Goal: Navigation & Orientation: Find specific page/section

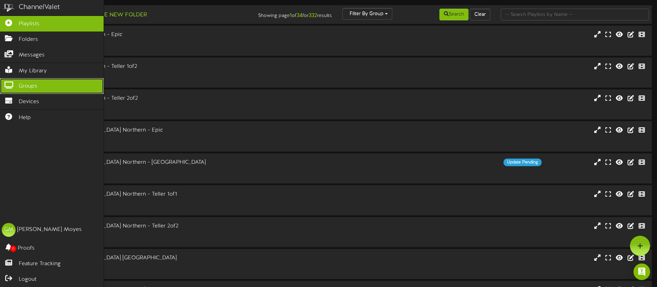
click at [38, 86] on link "Groups" at bounding box center [52, 86] width 104 height 16
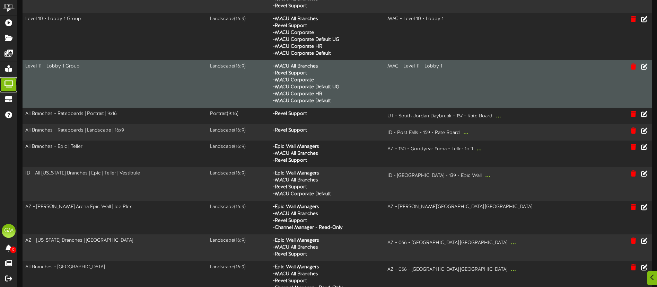
scroll to position [58, 0]
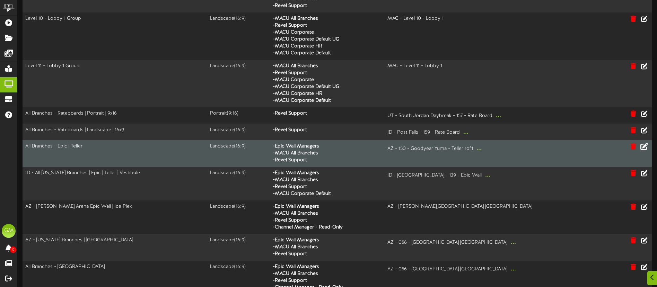
click at [644, 148] on icon at bounding box center [644, 147] width 8 height 8
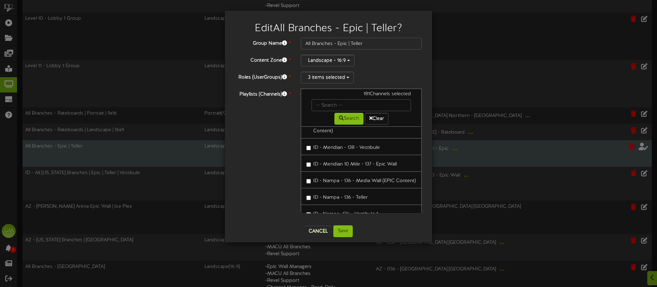
scroll to position [741, 0]
click at [318, 231] on button "Cancel" at bounding box center [317, 231] width 27 height 11
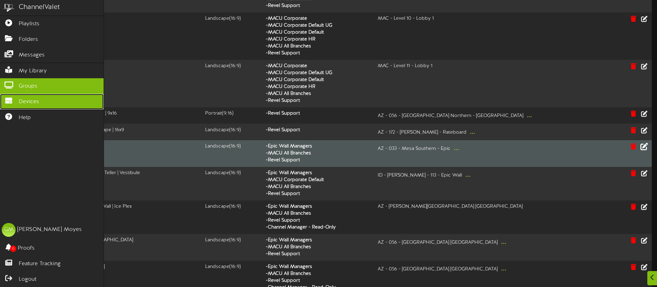
click at [27, 101] on span "Devices" at bounding box center [29, 102] width 20 height 8
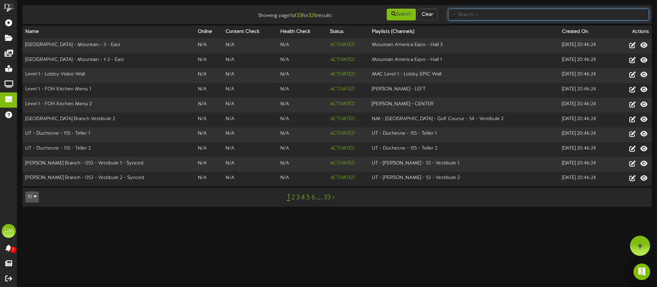
click at [488, 11] on input "text" at bounding box center [548, 15] width 201 height 12
type input "[GEOGRAPHIC_DATA]"
click at [405, 16] on button "Search" at bounding box center [401, 15] width 29 height 12
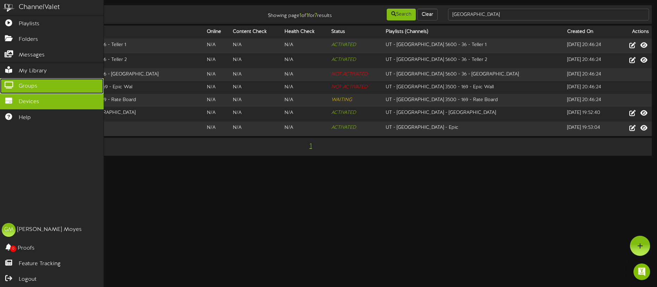
click at [30, 88] on span "Groups" at bounding box center [28, 86] width 19 height 8
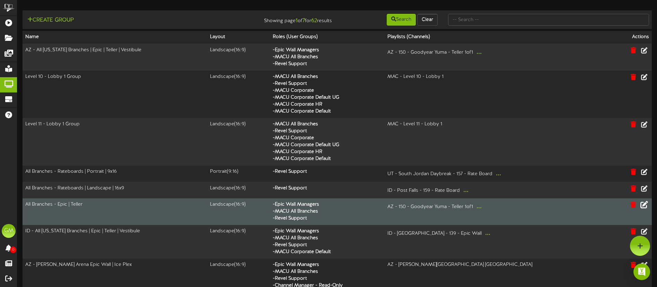
click at [644, 205] on icon at bounding box center [644, 205] width 8 height 8
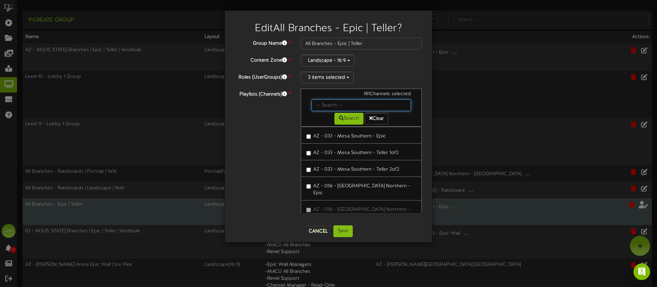
click at [355, 109] on input "text" at bounding box center [360, 105] width 99 height 12
type input "[GEOGRAPHIC_DATA]"
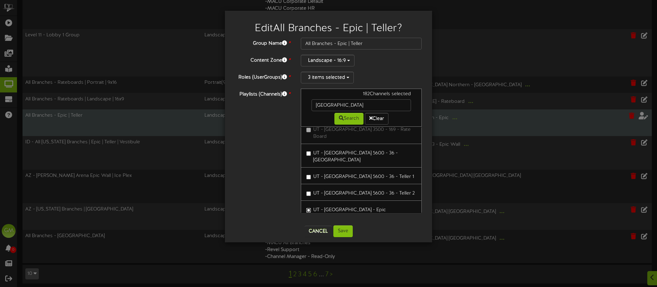
scroll to position [92, 0]
click at [344, 231] on button "Save" at bounding box center [342, 232] width 19 height 12
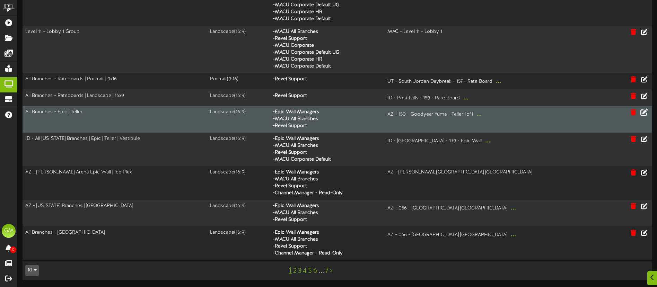
click at [643, 111] on icon at bounding box center [644, 112] width 8 height 8
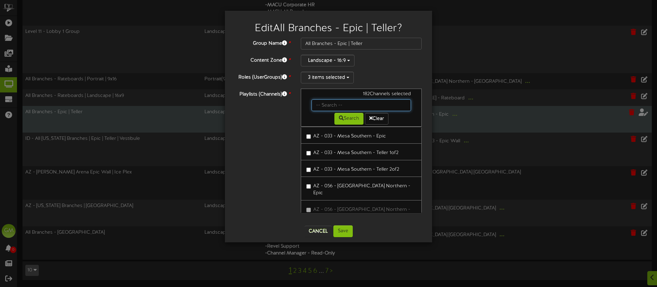
click at [336, 106] on input "text" at bounding box center [360, 105] width 99 height 12
type input "[PERSON_NAME]"
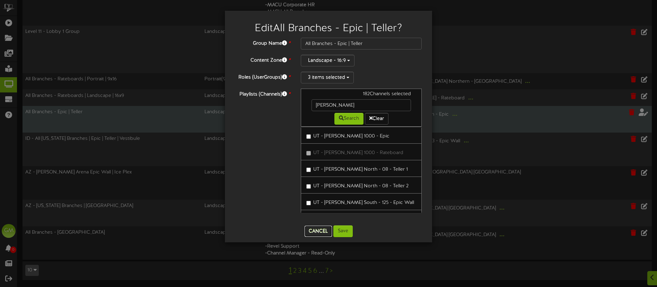
click at [319, 231] on button "Cancel" at bounding box center [317, 231] width 27 height 11
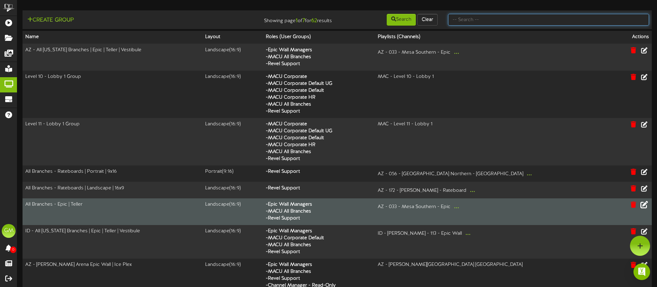
click at [482, 19] on input "text" at bounding box center [548, 20] width 201 height 12
type input "salt lake"
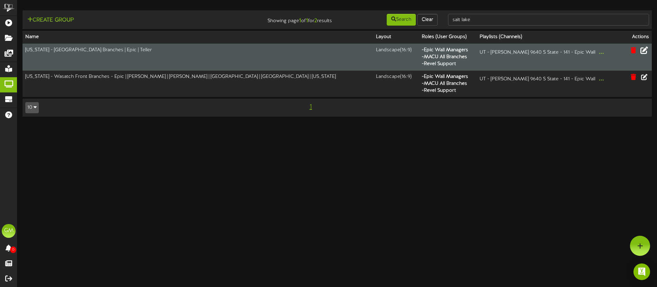
click at [645, 52] on icon at bounding box center [644, 50] width 8 height 8
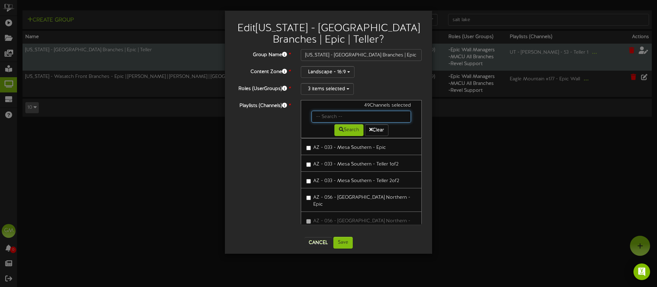
click at [330, 117] on input "text" at bounding box center [360, 117] width 99 height 12
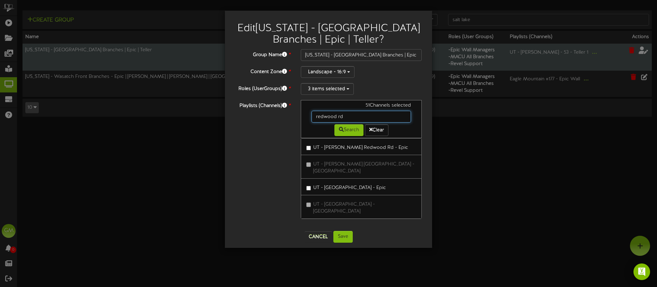
drag, startPoint x: 349, startPoint y: 117, endPoint x: 307, endPoint y: 116, distance: 41.9
click at [307, 116] on div "redwood rd" at bounding box center [361, 117] width 110 height 12
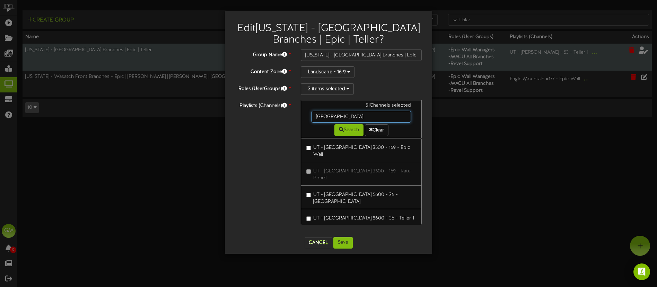
drag, startPoint x: 347, startPoint y: 114, endPoint x: 291, endPoint y: 116, distance: 56.9
click at [291, 116] on div "Playlists (Channels) * 51 Channels selected [GEOGRAPHIC_DATA] Search Clear UT -…" at bounding box center [328, 166] width 197 height 132
type input "redwood rd"
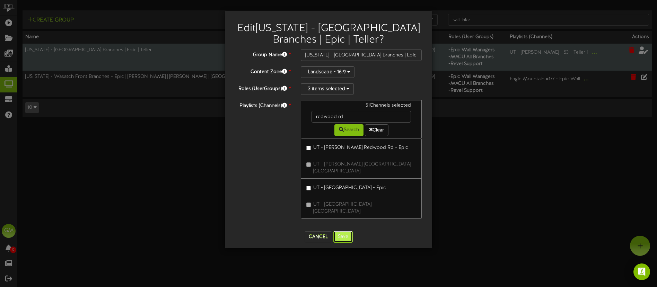
click at [345, 231] on button "Save" at bounding box center [342, 237] width 19 height 12
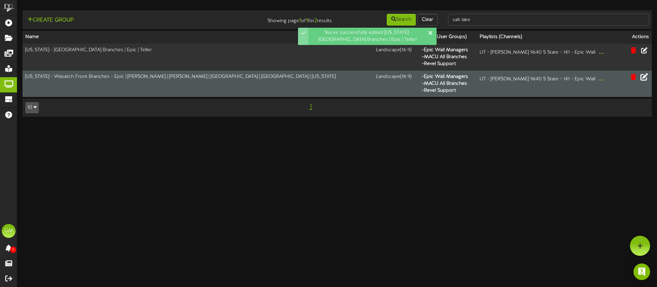
click at [644, 77] on icon at bounding box center [644, 77] width 8 height 8
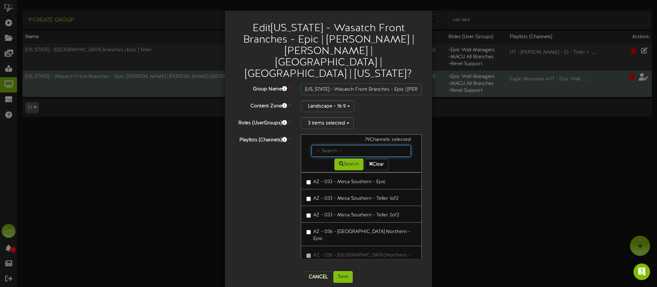
click at [345, 145] on input "text" at bounding box center [360, 151] width 99 height 12
type input "redwood rd"
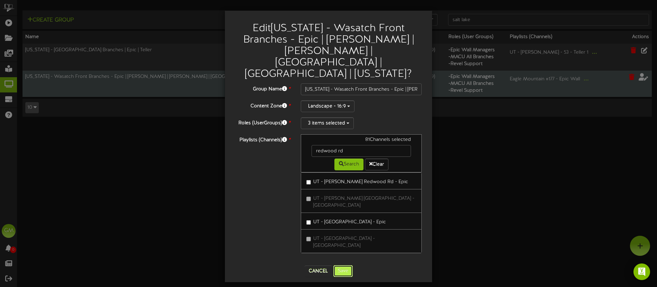
click at [344, 265] on button "Save" at bounding box center [342, 271] width 19 height 12
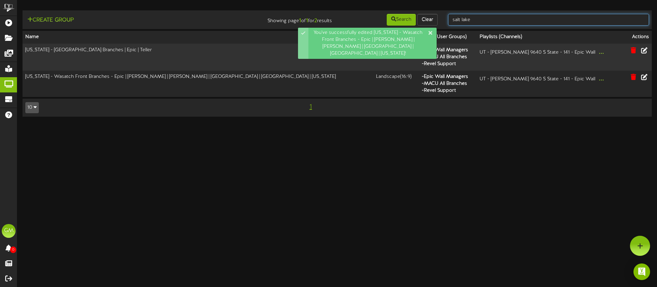
drag, startPoint x: 474, startPoint y: 21, endPoint x: 438, endPoint y: 20, distance: 35.7
click at [438, 20] on div "Create Group Showing page 1 of 1 for 2 results Search Clear [GEOGRAPHIC_DATA]" at bounding box center [337, 19] width 634 height 13
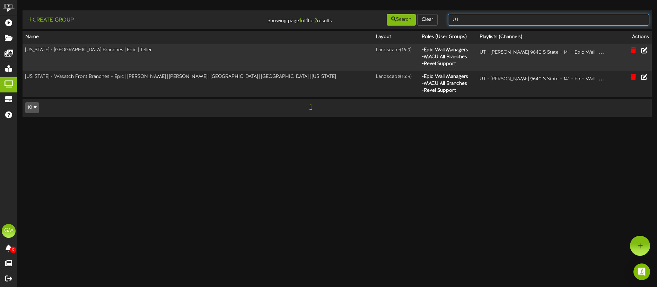
type input "UT"
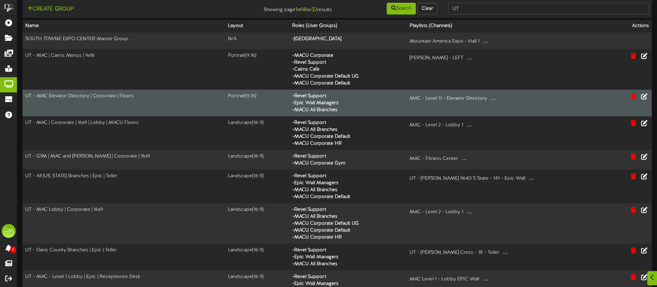
scroll to position [12, 0]
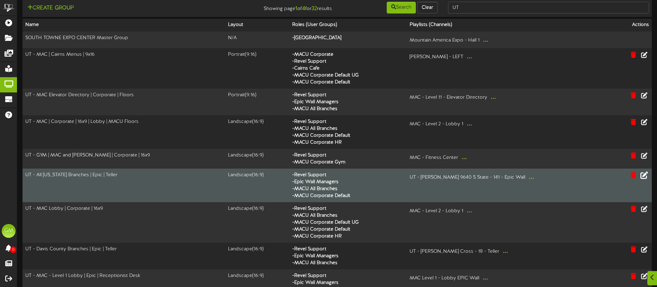
click at [645, 175] on icon at bounding box center [644, 175] width 8 height 8
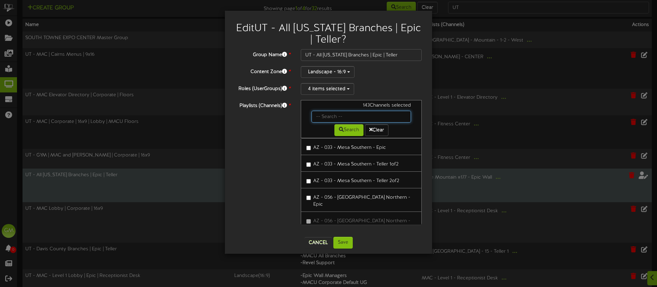
click at [327, 117] on input "text" at bounding box center [360, 117] width 99 height 12
type input "l"
type input "redwood rd"
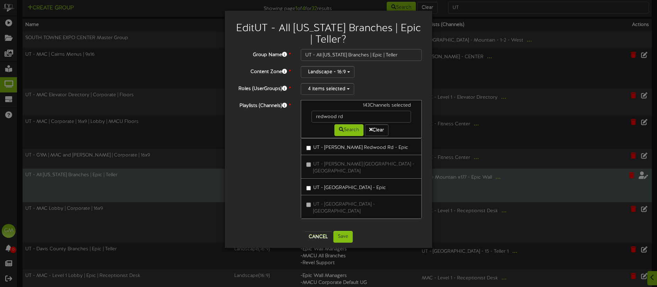
drag, startPoint x: 275, startPoint y: 149, endPoint x: 302, endPoint y: 150, distance: 26.7
click at [276, 149] on div "Playlists (Channels) * 143 Channels selected [GEOGRAPHIC_DATA] Search Clear [GE…" at bounding box center [328, 163] width 197 height 126
click at [348, 231] on button "Save" at bounding box center [342, 237] width 19 height 12
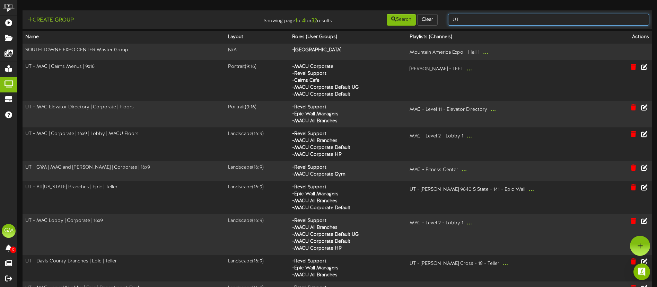
drag, startPoint x: 470, startPoint y: 20, endPoint x: 449, endPoint y: 21, distance: 21.2
click at [449, 21] on input "UT" at bounding box center [548, 20] width 201 height 12
type input "ALL"
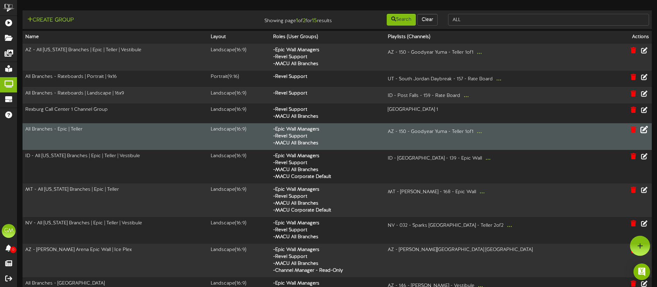
click at [643, 131] on icon at bounding box center [644, 130] width 8 height 8
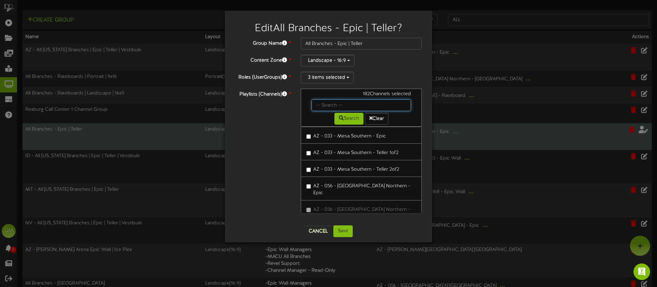
click at [332, 105] on input "text" at bounding box center [360, 105] width 99 height 12
type input "redwood rd"
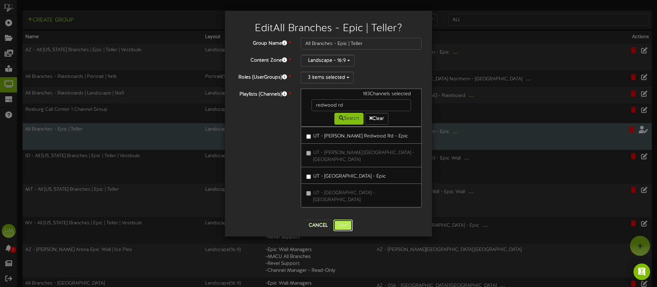
click at [347, 220] on button "Save" at bounding box center [342, 226] width 19 height 12
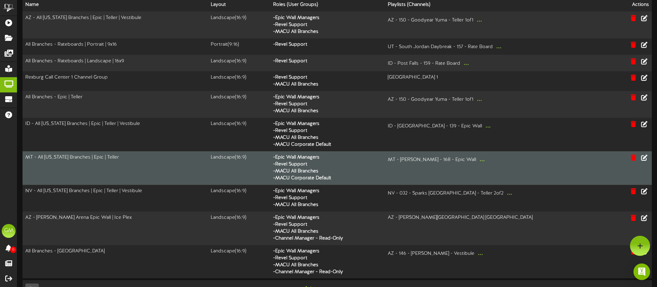
scroll to position [51, 0]
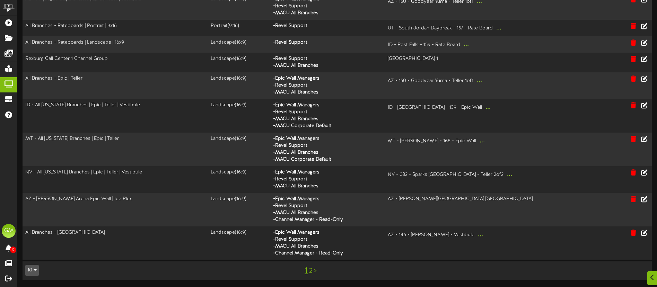
click at [310, 271] on link "2" at bounding box center [310, 271] width 3 height 8
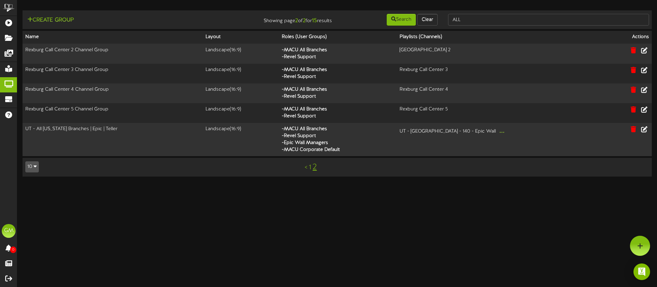
click at [310, 167] on link "1" at bounding box center [310, 168] width 2 height 8
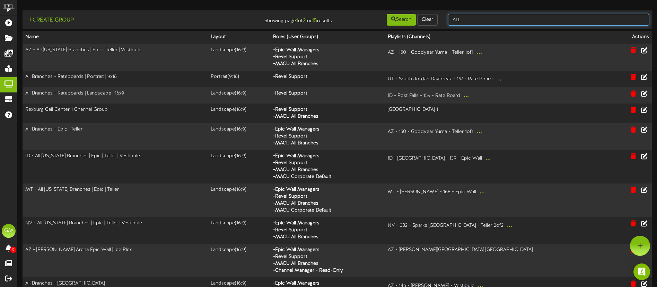
drag, startPoint x: 447, startPoint y: 19, endPoint x: 441, endPoint y: 19, distance: 5.5
click at [441, 19] on div "Create Group Showing page 1 of 2 for 15 results Search Clear ALL" at bounding box center [337, 19] width 634 height 13
type input "UT"
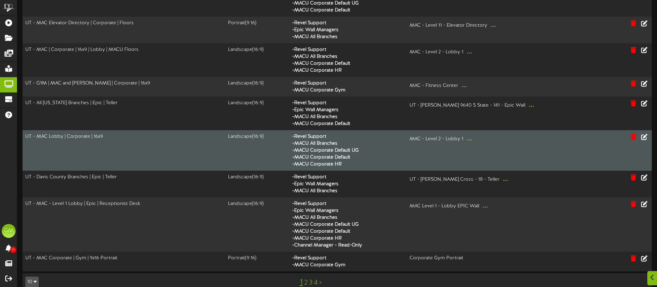
scroll to position [96, 0]
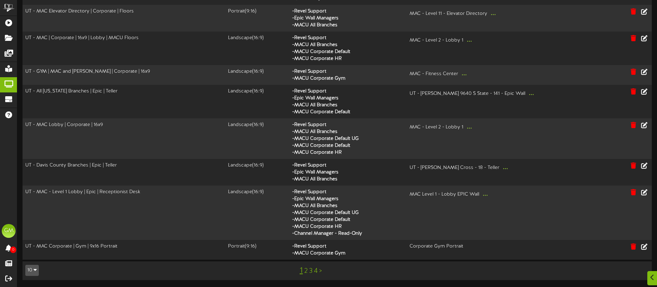
click at [305, 272] on link "2" at bounding box center [305, 271] width 3 height 8
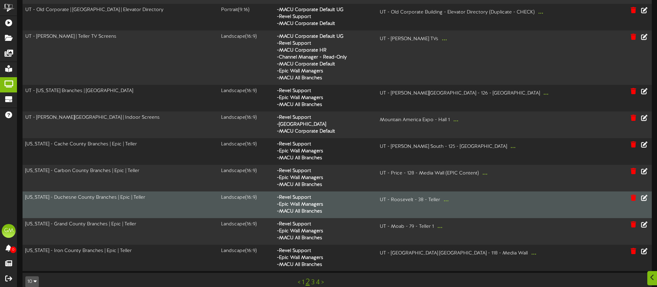
scroll to position [78, 0]
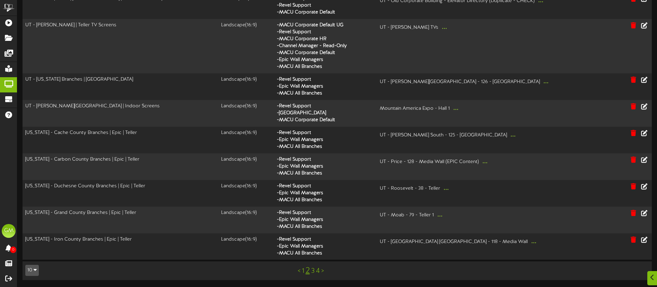
click at [323, 272] on link ">" at bounding box center [322, 271] width 3 height 8
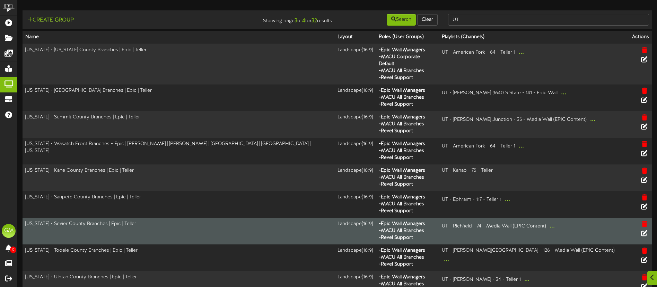
scroll to position [58, 0]
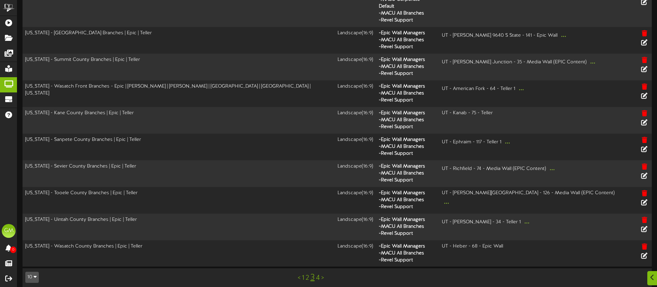
click at [320, 271] on div "< 1 2 3 4 >" at bounding box center [310, 277] width 159 height 13
click at [319, 274] on link "4" at bounding box center [318, 278] width 4 height 8
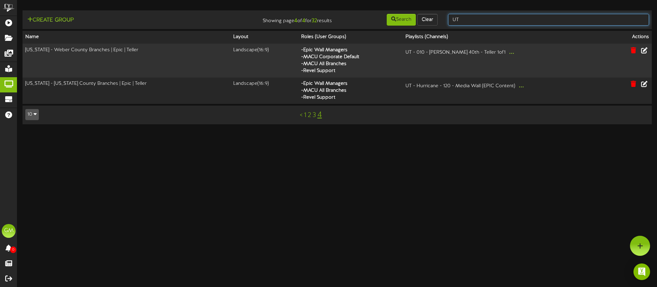
drag, startPoint x: 465, startPoint y: 19, endPoint x: 438, endPoint y: 17, distance: 26.8
click at [438, 17] on div "Create Group Showing page 4 of 4 for 32 results Search Clear UT" at bounding box center [337, 19] width 634 height 13
type input "cache"
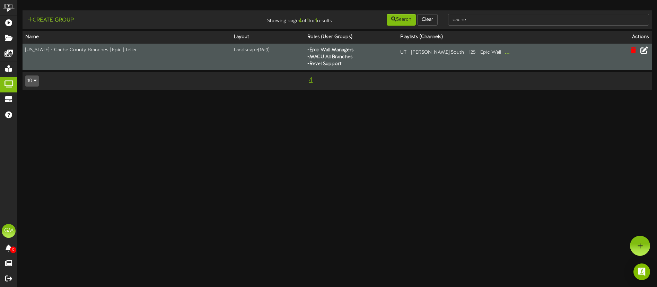
click at [644, 52] on icon at bounding box center [644, 50] width 8 height 8
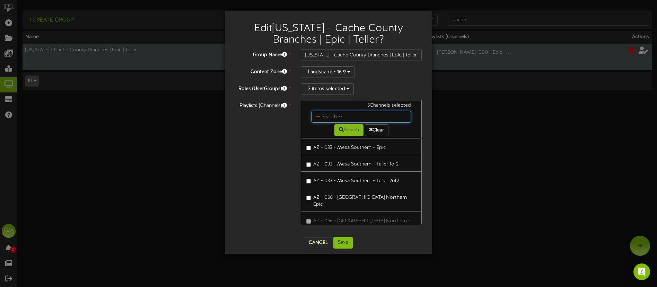
click at [351, 116] on input "text" at bounding box center [360, 117] width 99 height 12
type input "[PERSON_NAME]"
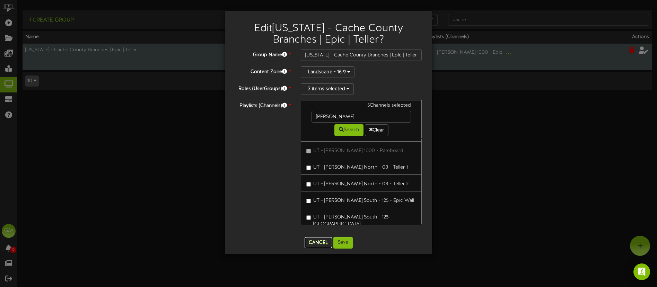
click at [317, 241] on button "Cancel" at bounding box center [317, 242] width 27 height 11
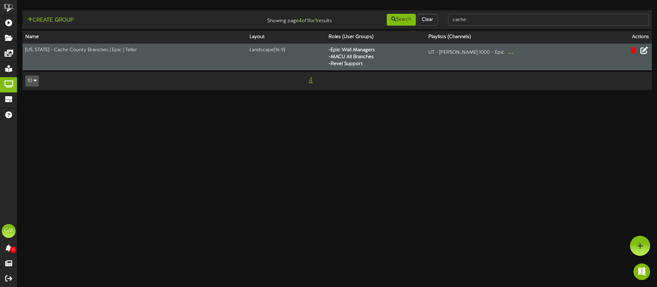
drag, startPoint x: 266, startPoint y: 179, endPoint x: 134, endPoint y: 122, distance: 143.5
click at [265, 97] on html "ChannelValet Playlists Folders Messages My Library Groups Devices Help [PERSON_…" at bounding box center [328, 48] width 657 height 97
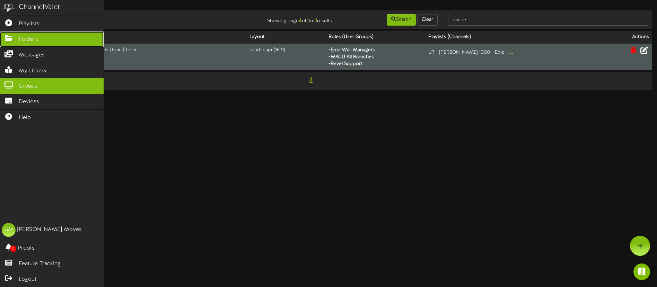
click at [27, 39] on span "Folders" at bounding box center [28, 40] width 19 height 8
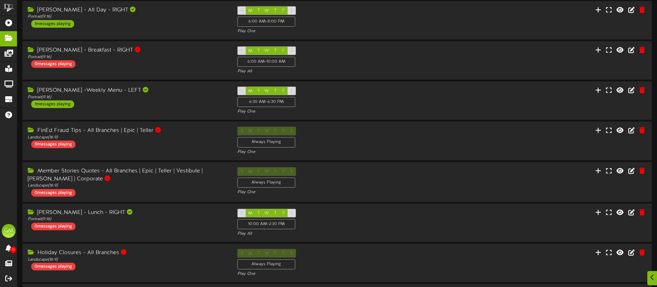
scroll to position [175, 0]
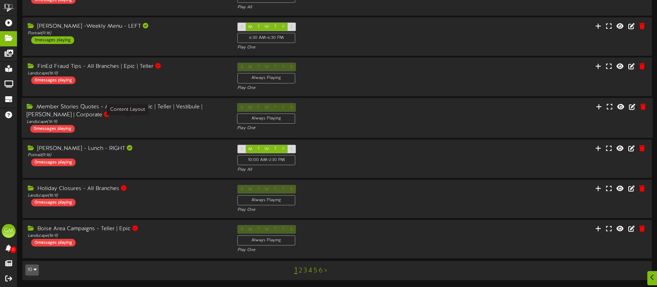
click at [178, 120] on div "Landscape ( 16:9 )" at bounding box center [127, 122] width 200 height 6
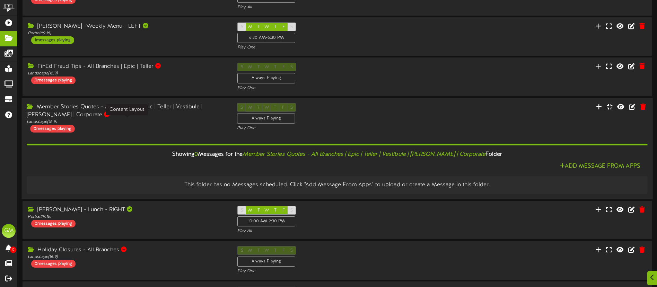
click at [178, 120] on div "Landscape ( 16:9 )" at bounding box center [127, 122] width 200 height 6
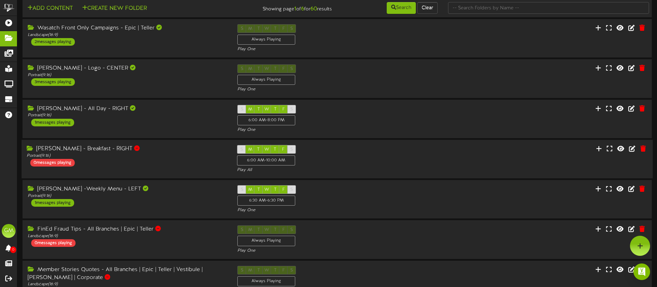
scroll to position [9, 0]
